Goal: Information Seeking & Learning: Learn about a topic

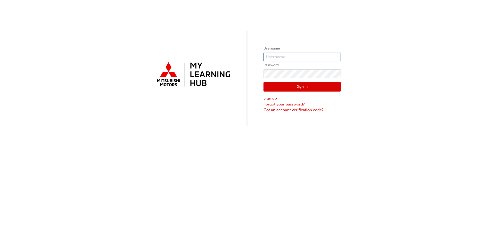
type input "0005956711"
click at [309, 87] on button "Sign In" at bounding box center [301, 87] width 77 height 10
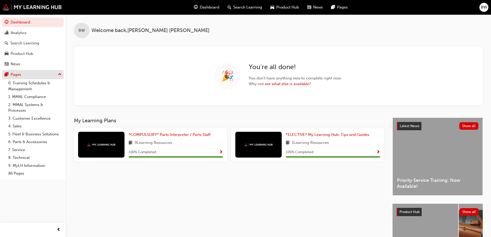
click at [58, 77] on div "Pages" at bounding box center [33, 74] width 56 height 6
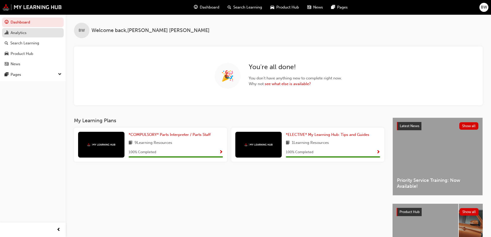
click at [25, 32] on div "Analytics" at bounding box center [19, 33] width 16 height 6
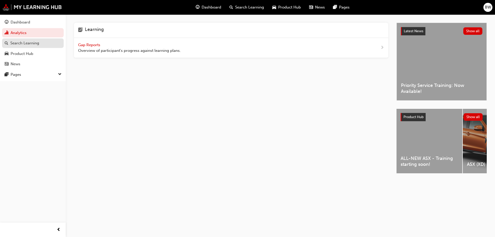
click at [32, 46] on div "Search Learning" at bounding box center [24, 43] width 29 height 6
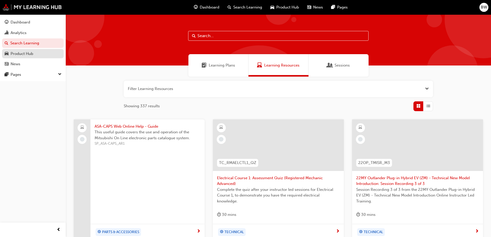
click at [32, 55] on div "Product Hub" at bounding box center [22, 54] width 23 height 6
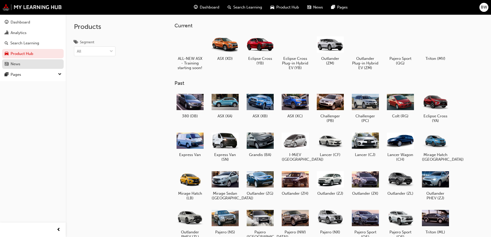
click at [32, 62] on div "News" at bounding box center [33, 64] width 56 height 6
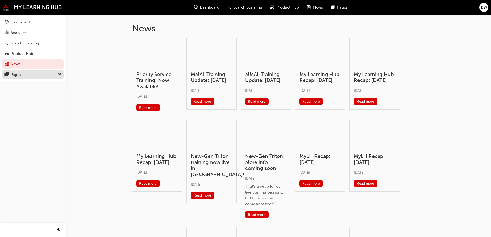
click at [32, 75] on div "Pages" at bounding box center [33, 74] width 56 height 6
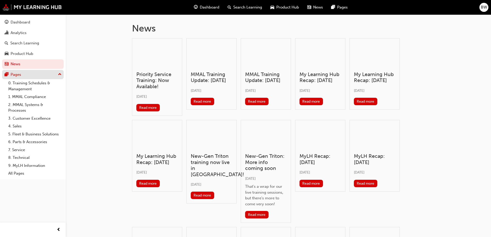
click at [31, 79] on button "Pages" at bounding box center [33, 75] width 62 height 10
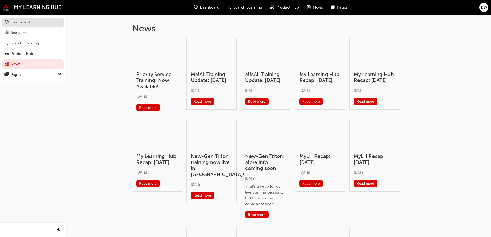
click at [22, 23] on div "Dashboard" at bounding box center [21, 22] width 20 height 6
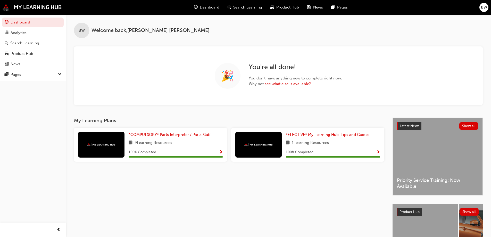
click at [236, 9] on span "Search Learning" at bounding box center [247, 7] width 29 height 6
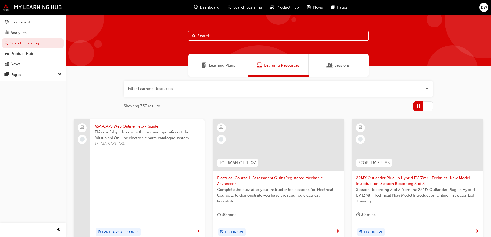
click at [238, 38] on input "text" at bounding box center [278, 36] width 180 height 10
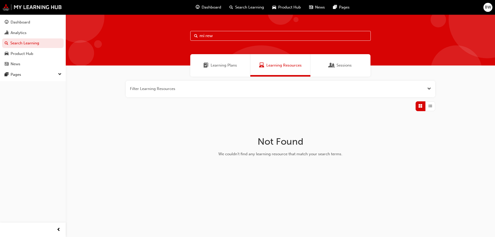
type input "mi rew"
click at [483, 6] on div "Dashboard Search Learning Product Hub News Pages BW" at bounding box center [247, 7] width 495 height 15
click at [486, 7] on span "BW" at bounding box center [488, 7] width 6 height 6
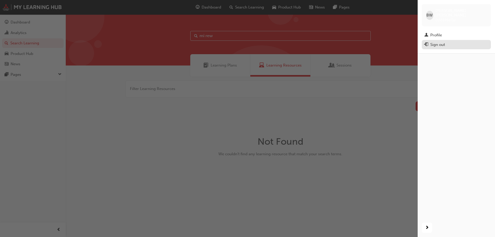
click at [434, 42] on div "Sign out" at bounding box center [437, 45] width 15 height 6
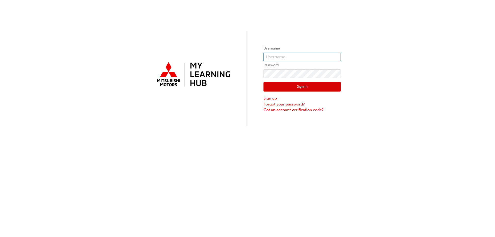
type input "0005956711"
click at [276, 55] on input "0005956711" at bounding box center [301, 57] width 77 height 9
